Goal: Task Accomplishment & Management: Complete application form

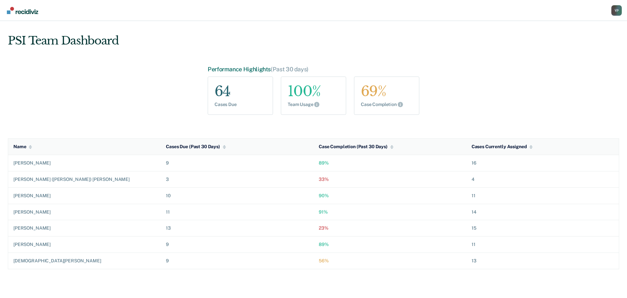
click at [619, 10] on div "Y P" at bounding box center [617, 10] width 10 height 10
click at [569, 42] on link "Go to PSI Case Dashboard" at bounding box center [583, 43] width 67 height 6
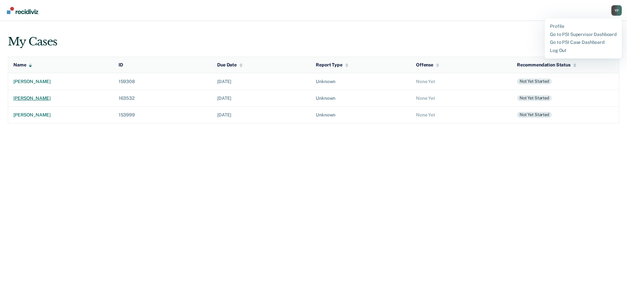
click at [31, 100] on div "[PERSON_NAME]" at bounding box center [60, 98] width 95 height 6
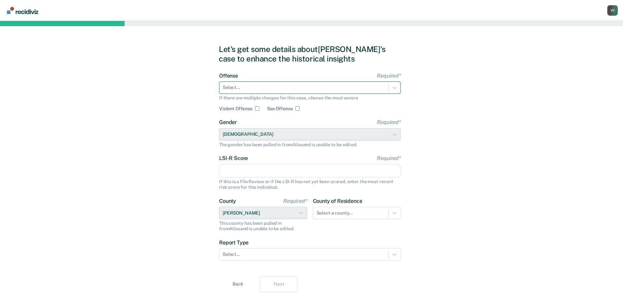
click at [240, 90] on div at bounding box center [304, 87] width 162 height 7
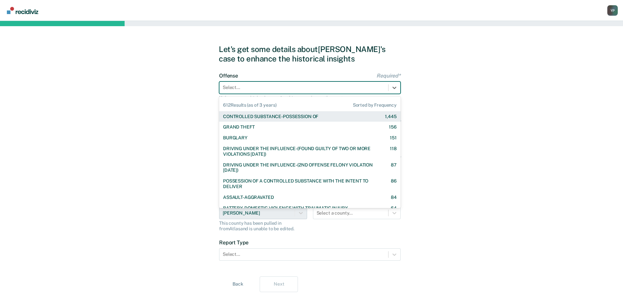
click at [245, 115] on div "CONTROLLED SUBSTANCE-POSSESSION OF" at bounding box center [270, 117] width 95 height 6
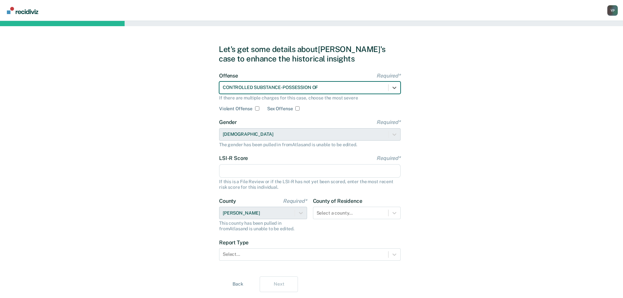
scroll to position [18, 0]
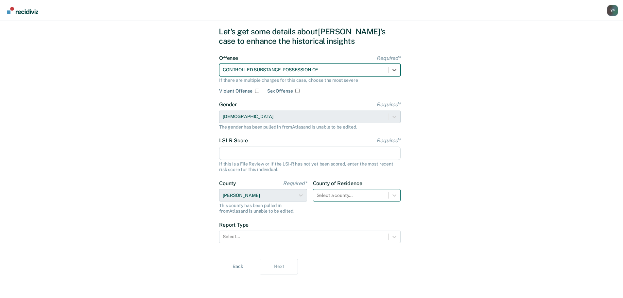
click at [350, 199] on div "Select a county..." at bounding box center [350, 195] width 75 height 9
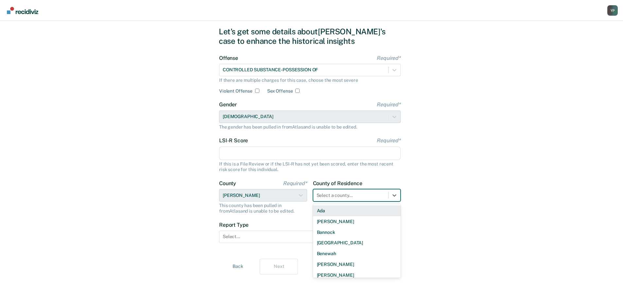
click at [169, 169] on div "Let's get some details about [PERSON_NAME]'s case to enhance the historical ins…" at bounding box center [311, 150] width 623 height 294
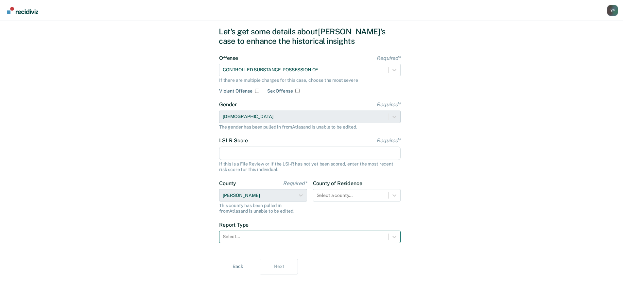
click at [247, 235] on div at bounding box center [304, 236] width 162 height 7
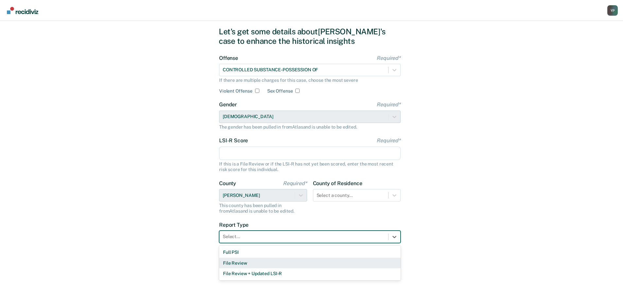
click at [247, 259] on div "File Review" at bounding box center [309, 263] width 181 height 11
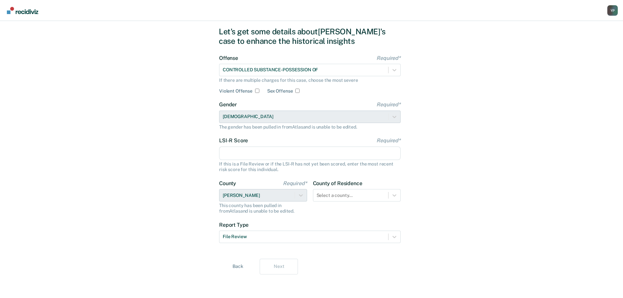
click at [156, 77] on div "Let's get some details about [PERSON_NAME]'s case to enhance the historical ins…" at bounding box center [311, 150] width 623 height 294
